Goal: Book appointment/travel/reservation

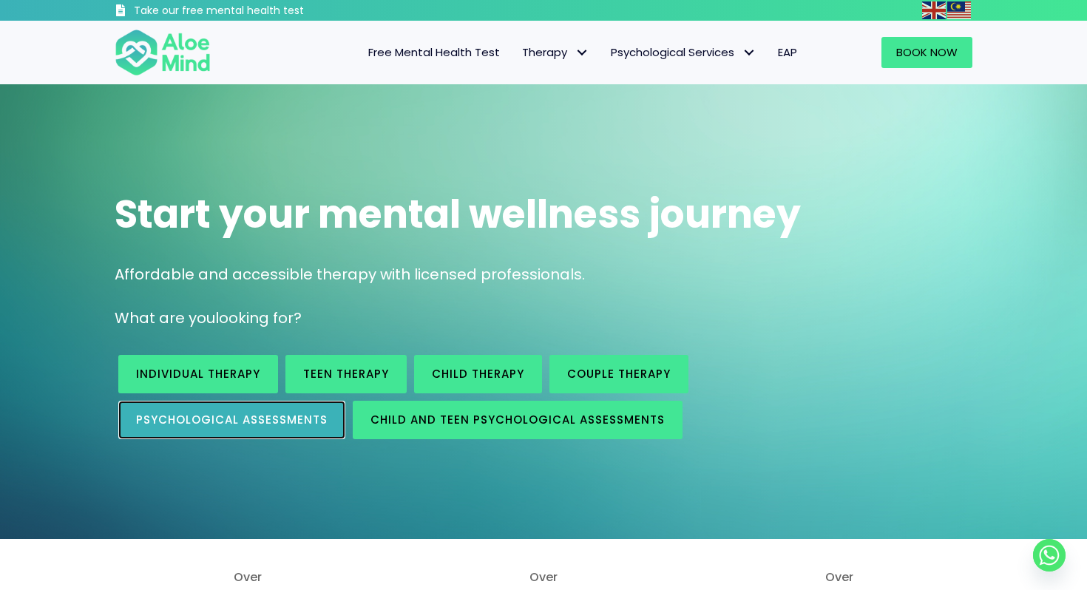
click at [254, 415] on span "Psychological assessments" at bounding box center [231, 420] width 191 height 16
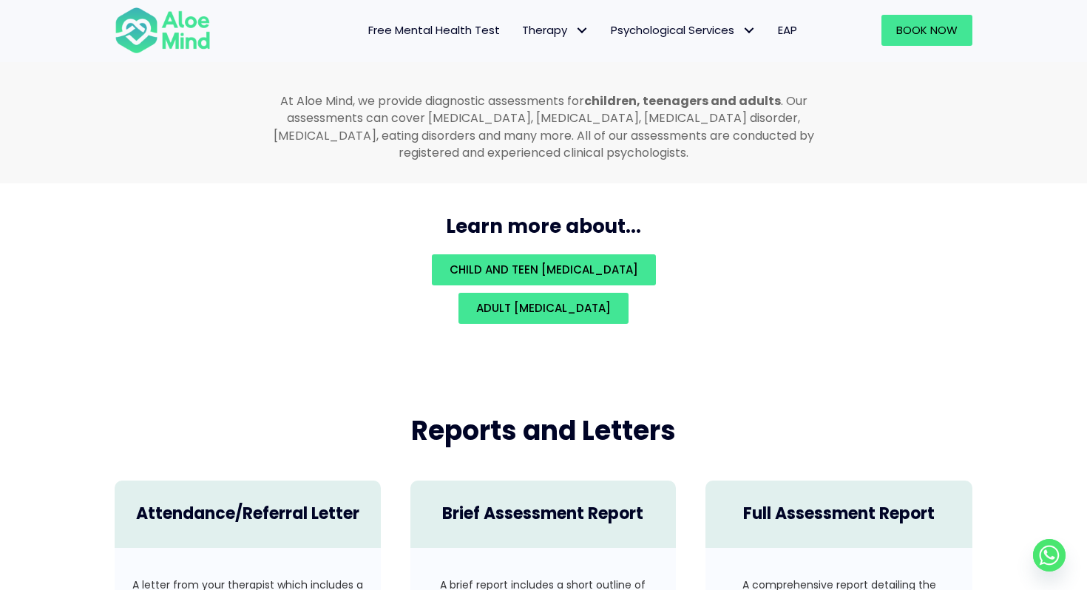
scroll to position [3225, 0]
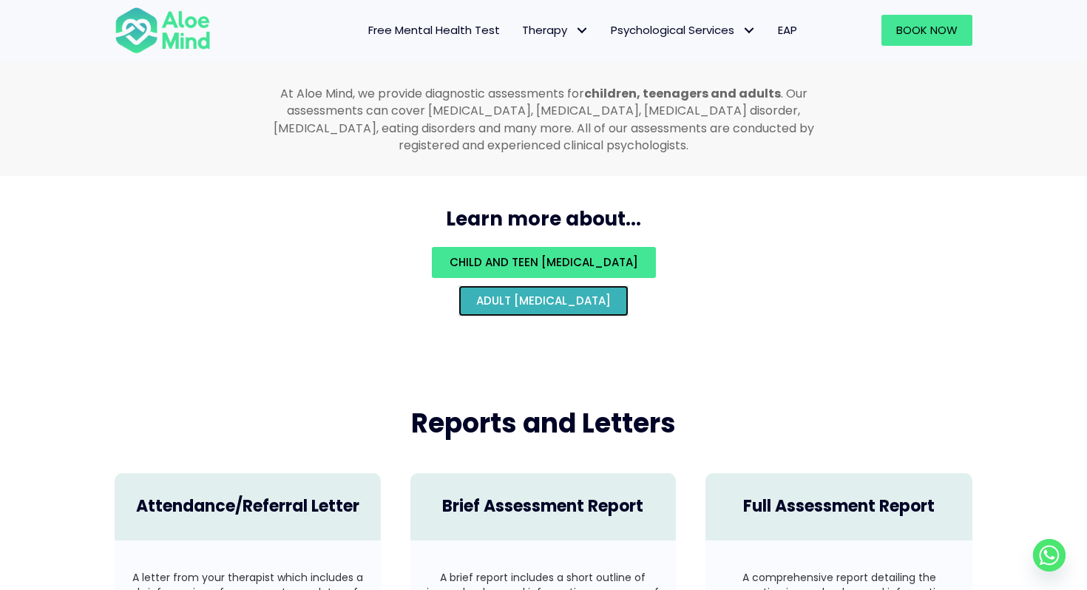
click at [481, 293] on span "Adult psychological assessment" at bounding box center [543, 301] width 135 height 16
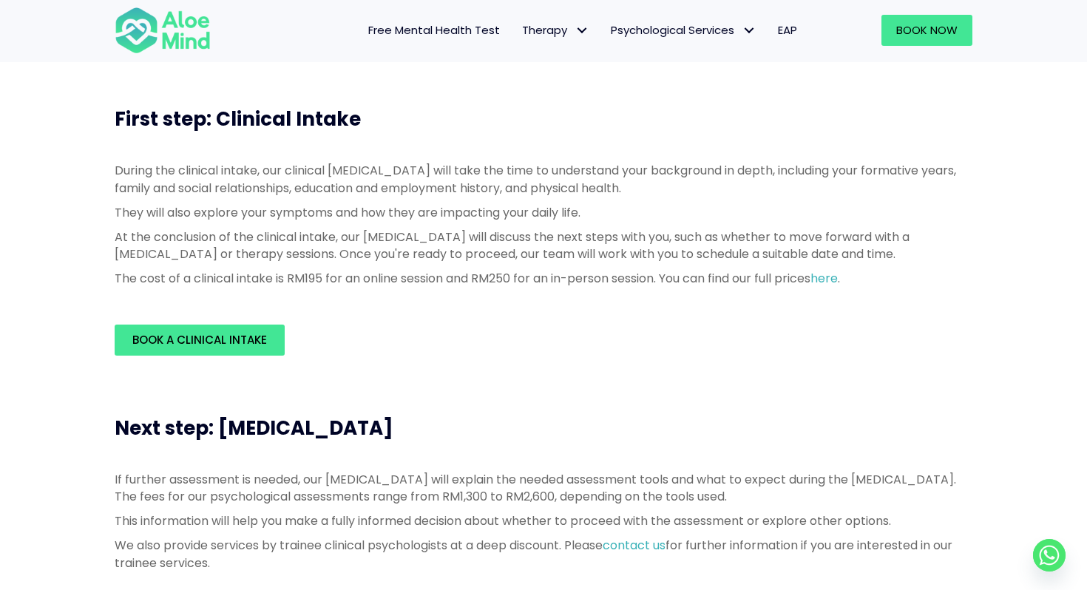
scroll to position [353, 0]
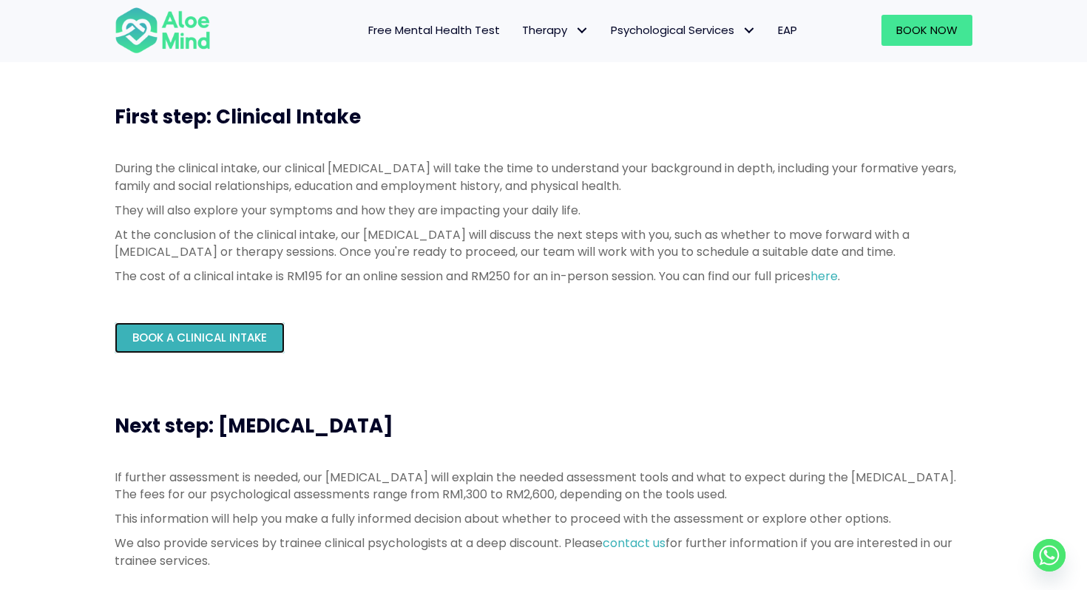
click at [223, 336] on span "Book a Clinical Intake" at bounding box center [199, 338] width 135 height 16
